Goal: Navigation & Orientation: Find specific page/section

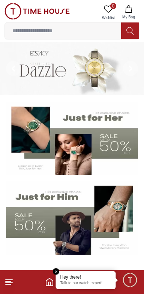
click at [37, 33] on input at bounding box center [63, 30] width 116 height 15
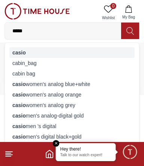
type input "*****"
click at [21, 54] on strong "casio" at bounding box center [18, 52] width 13 height 6
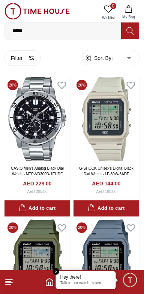
click at [16, 12] on img at bounding box center [36, 11] width 65 height 16
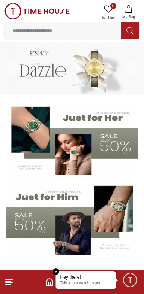
click at [107, 142] on img at bounding box center [72, 138] width 132 height 73
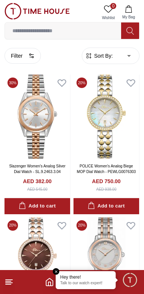
scroll to position [3, 0]
